Goal: Task Accomplishment & Management: Manage account settings

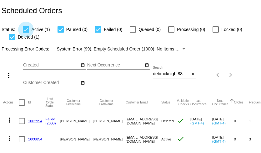
click at [24, 31] on div at bounding box center [26, 29] width 6 height 6
click at [26, 33] on input "Active (1)" at bounding box center [26, 33] width 0 height 0
checkbox input "false"
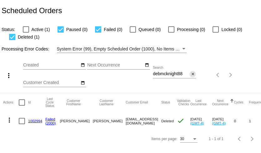
click at [193, 74] on mat-icon "close" at bounding box center [193, 74] width 4 height 5
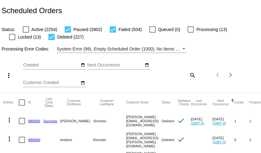
click at [53, 38] on div at bounding box center [52, 37] width 6 height 6
click at [52, 40] on input "Deleted (227)" at bounding box center [51, 40] width 0 height 0
checkbox input "false"
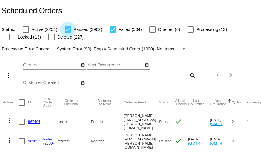
click at [68, 31] on div at bounding box center [68, 29] width 6 height 6
click at [68, 33] on input "Paused (3902)" at bounding box center [68, 33] width 0 height 0
checkbox input "false"
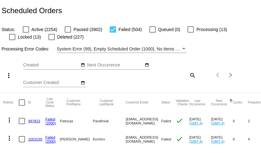
click at [21, 104] on div at bounding box center [22, 102] width 6 height 6
click at [22, 105] on input "checkbox" at bounding box center [22, 105] width 0 height 0
checkbox input "true"
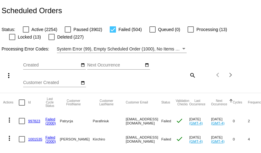
checkbox input "true"
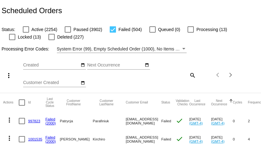
checkbox input "true"
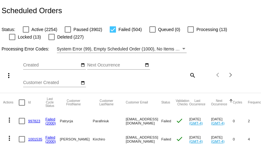
checkbox input "true"
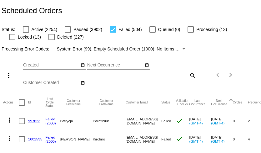
checkbox input "true"
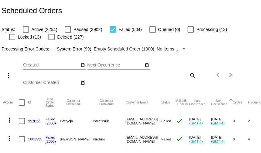
checkbox input "true"
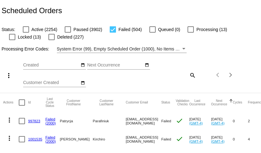
checkbox input "true"
click at [8, 73] on mat-icon "more_vert" at bounding box center [9, 76] width 8 height 8
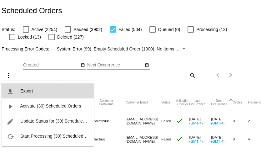
click at [25, 90] on span "Export" at bounding box center [26, 90] width 13 height 5
